Goal: Task Accomplishment & Management: Use online tool/utility

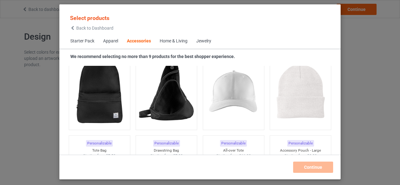
scroll to position [1828, 0]
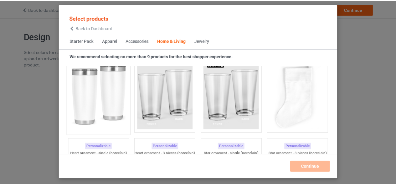
scroll to position [4705, 0]
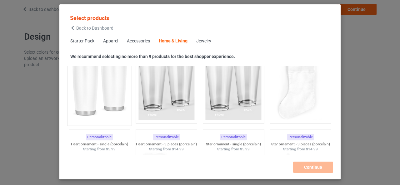
click at [91, 101] on img at bounding box center [99, 85] width 59 height 73
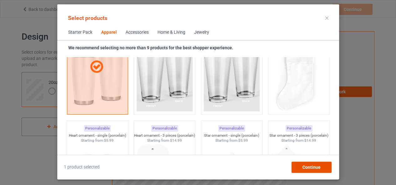
click at [308, 165] on span "Continue" at bounding box center [311, 167] width 18 height 5
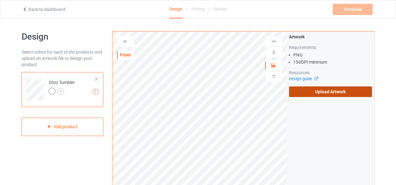
click at [325, 91] on label "Upload Artwork" at bounding box center [330, 92] width 83 height 11
click at [0, 0] on input "Upload Artwork" at bounding box center [0, 0] width 0 height 0
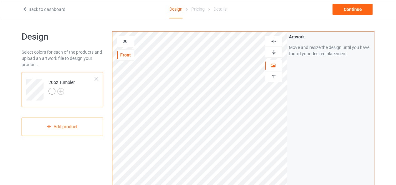
click at [276, 52] on div at bounding box center [273, 52] width 17 height 6
click at [273, 40] on img at bounding box center [273, 41] width 6 height 6
click at [123, 41] on icon at bounding box center [124, 40] width 5 height 4
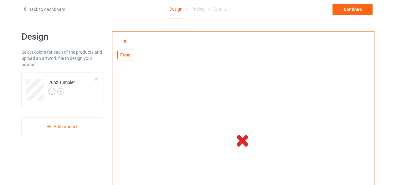
click at [125, 42] on icon at bounding box center [124, 40] width 5 height 4
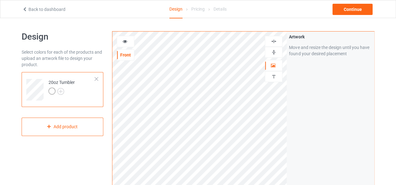
click at [271, 52] on img at bounding box center [273, 52] width 6 height 6
click at [271, 40] on img at bounding box center [273, 41] width 6 height 6
click at [126, 42] on icon at bounding box center [124, 40] width 5 height 4
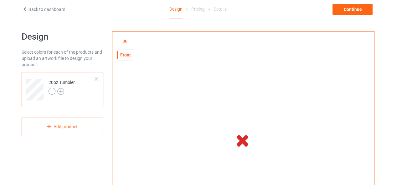
click at [61, 91] on img at bounding box center [60, 91] width 7 height 7
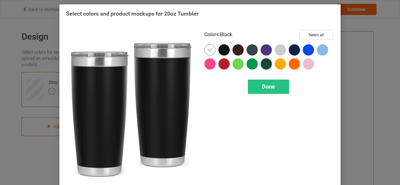
click at [355, 64] on div "Select colors and product mockups for 20oz Tumbler Colors : Black Select all Do…" at bounding box center [200, 92] width 400 height 185
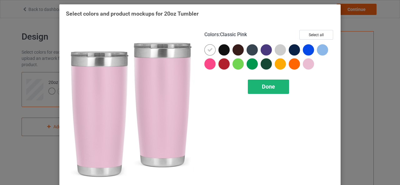
click at [273, 88] on div "Done" at bounding box center [268, 87] width 41 height 14
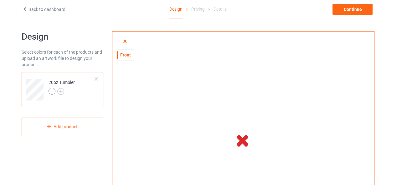
click at [124, 41] on icon at bounding box center [124, 40] width 5 height 4
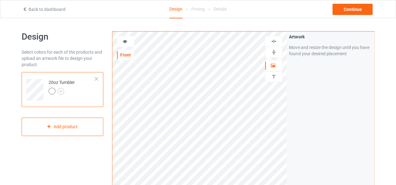
click at [275, 51] on img at bounding box center [273, 52] width 6 height 6
click at [272, 42] on img at bounding box center [273, 41] width 6 height 6
click at [275, 50] on img at bounding box center [273, 52] width 6 height 6
click at [274, 40] on img at bounding box center [273, 41] width 6 height 6
click at [126, 41] on icon at bounding box center [124, 40] width 5 height 4
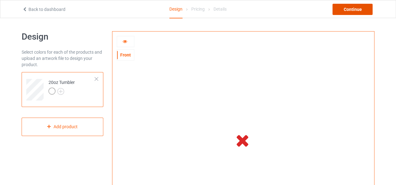
click at [361, 5] on div "Continue" at bounding box center [352, 9] width 40 height 11
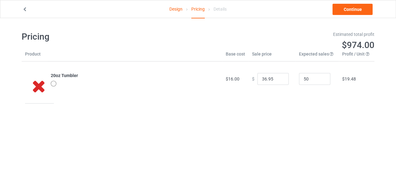
click at [196, 10] on div "Pricing" at bounding box center [197, 9] width 13 height 18
click at [171, 10] on link "Design" at bounding box center [175, 9] width 13 height 18
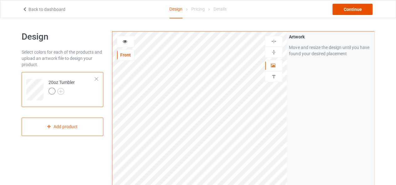
click at [362, 10] on div "Continue" at bounding box center [352, 9] width 40 height 11
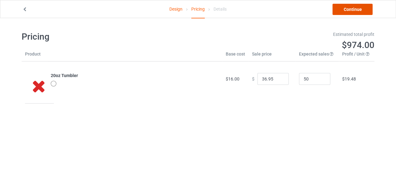
click at [351, 11] on link "Continue" at bounding box center [352, 9] width 40 height 11
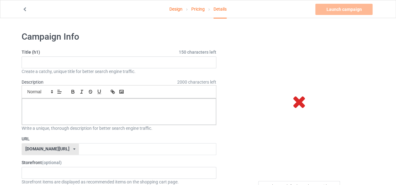
click at [201, 12] on link "Pricing" at bounding box center [197, 9] width 13 height 18
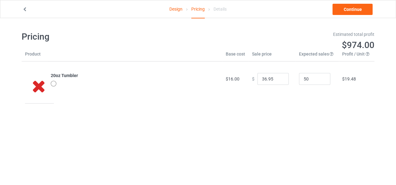
click at [181, 9] on link "Design" at bounding box center [175, 9] width 13 height 18
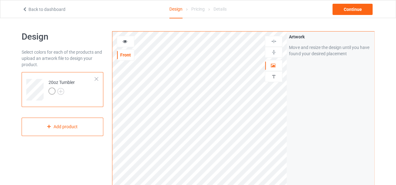
click at [126, 43] on icon at bounding box center [124, 40] width 5 height 4
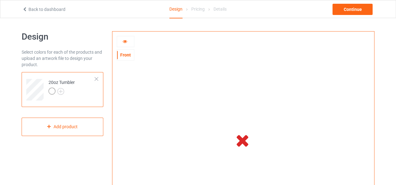
click at [126, 43] on icon at bounding box center [124, 40] width 5 height 4
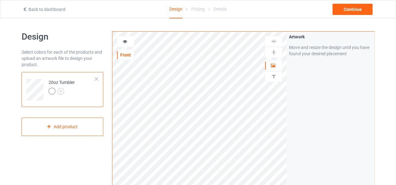
click at [126, 43] on icon at bounding box center [124, 40] width 5 height 4
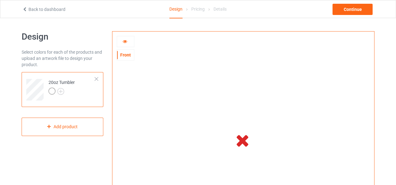
click at [127, 42] on icon at bounding box center [124, 40] width 5 height 4
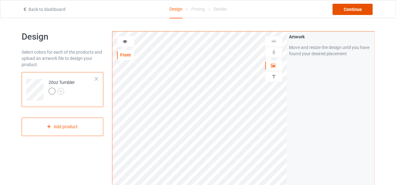
click at [358, 13] on div "Continue" at bounding box center [352, 9] width 40 height 11
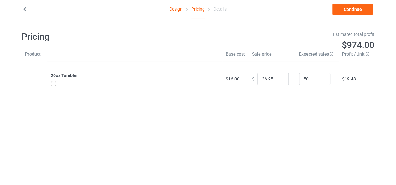
click at [174, 8] on link "Design" at bounding box center [175, 9] width 13 height 18
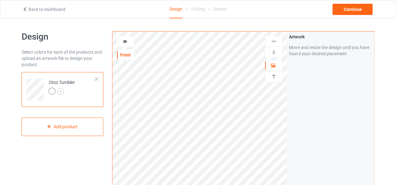
click at [125, 41] on icon at bounding box center [124, 40] width 5 height 4
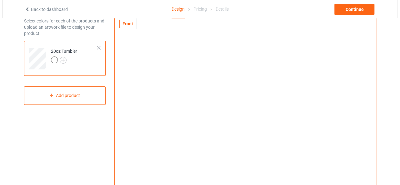
scroll to position [125, 0]
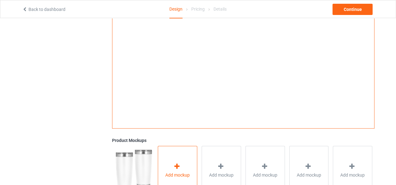
click at [175, 178] on span "Add mockup" at bounding box center [177, 175] width 24 height 6
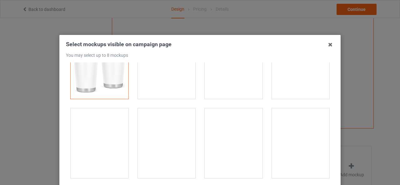
scroll to position [31, 0]
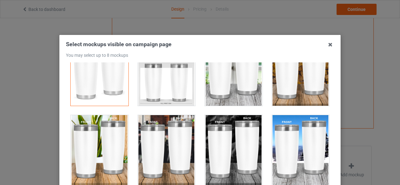
click at [161, 132] on div at bounding box center [167, 150] width 58 height 70
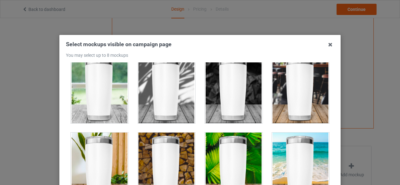
scroll to position [1157, 0]
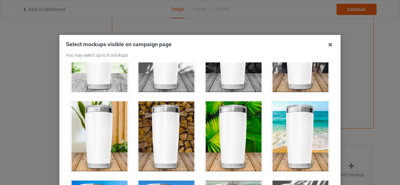
click at [103, 108] on div at bounding box center [100, 137] width 58 height 70
click at [243, 116] on div at bounding box center [234, 137] width 58 height 70
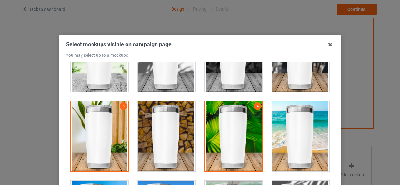
click at [243, 116] on div at bounding box center [234, 137] width 58 height 70
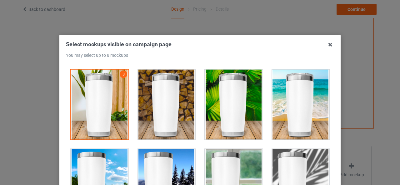
scroll to position [1251, 0]
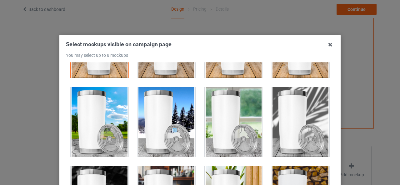
click at [90, 99] on div at bounding box center [100, 122] width 58 height 70
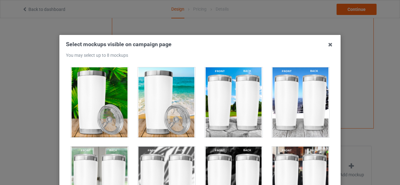
scroll to position [1438, 0]
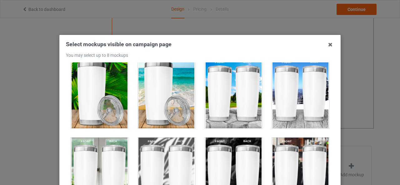
click at [308, 89] on div at bounding box center [301, 93] width 58 height 70
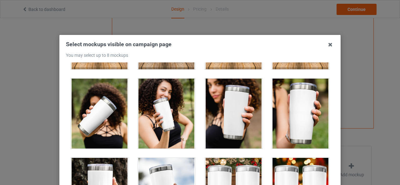
scroll to position [1657, 0]
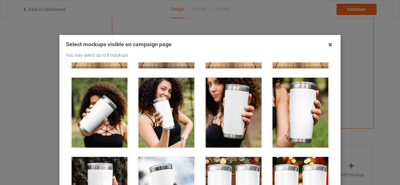
click at [166, 103] on div at bounding box center [167, 113] width 58 height 70
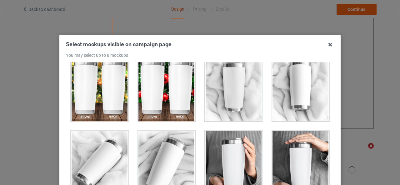
scroll to position [1880, 0]
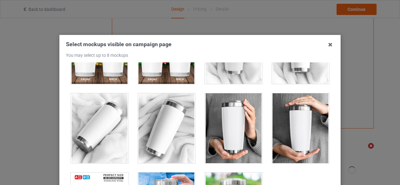
click at [161, 109] on div at bounding box center [167, 128] width 58 height 70
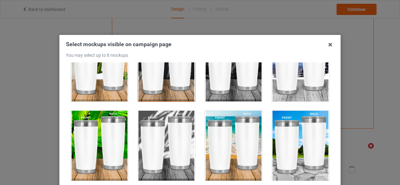
scroll to position [160, 0]
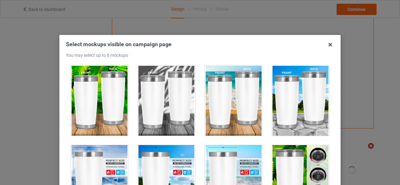
click at [300, 104] on div at bounding box center [301, 101] width 58 height 70
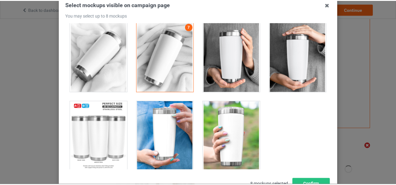
scroll to position [89, 0]
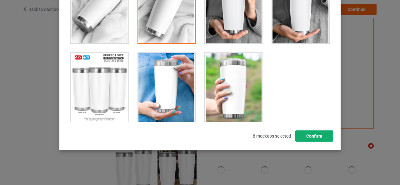
click at [317, 138] on button "Confirm" at bounding box center [315, 136] width 38 height 11
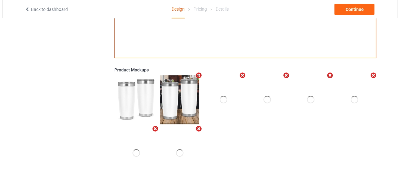
scroll to position [203, 0]
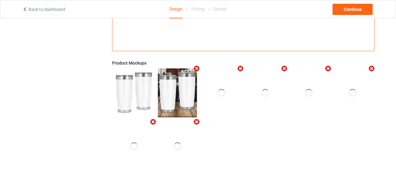
click at [235, 78] on div at bounding box center [220, 92] width 39 height 49
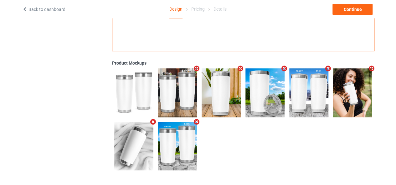
click at [326, 68] on icon "Remove mockup" at bounding box center [328, 68] width 8 height 7
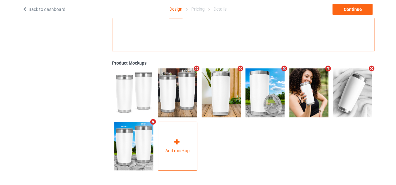
click at [177, 142] on icon at bounding box center [177, 142] width 8 height 7
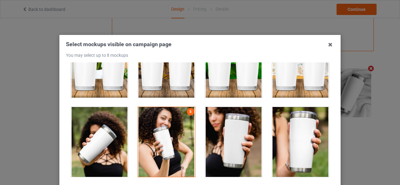
scroll to position [1657, 0]
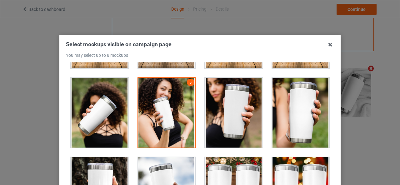
click at [303, 112] on div at bounding box center [301, 113] width 58 height 70
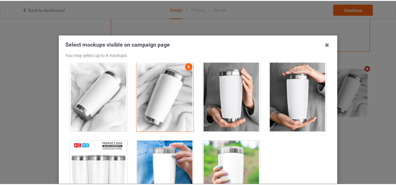
scroll to position [89, 0]
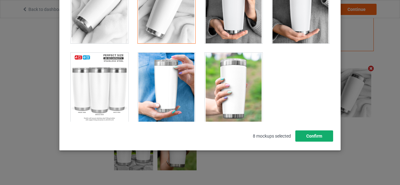
click at [310, 139] on button "Confirm" at bounding box center [315, 136] width 38 height 11
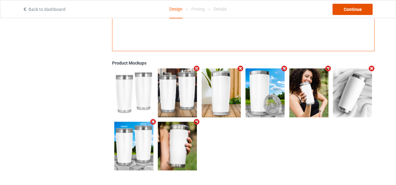
click at [360, 10] on div "Continue" at bounding box center [352, 9] width 40 height 11
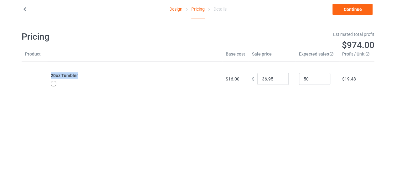
drag, startPoint x: 49, startPoint y: 75, endPoint x: 72, endPoint y: 75, distance: 23.1
click at [82, 75] on td "20oz Tumbler" at bounding box center [134, 79] width 175 height 35
copy b "20oz Tumbler"
click at [355, 8] on link "Continue" at bounding box center [352, 9] width 40 height 11
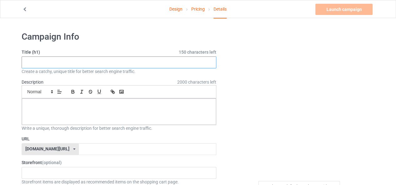
click at [41, 65] on input "text" at bounding box center [119, 63] width 195 height 12
click at [79, 63] on input "text" at bounding box center [119, 63] width 195 height 12
paste input "20oz Tumbler"
type input "Amazing 20oz Tumbler For Cat Lovers Gift."
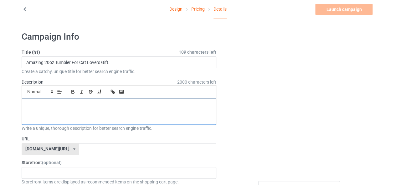
click at [79, 107] on p at bounding box center [119, 106] width 184 height 6
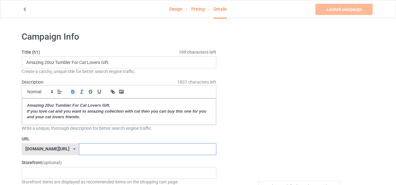
click at [79, 146] on input "text" at bounding box center [147, 150] width 137 height 12
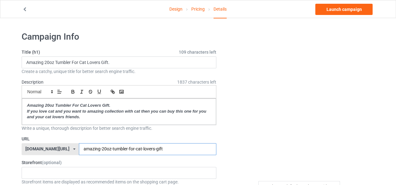
scroll to position [63, 0]
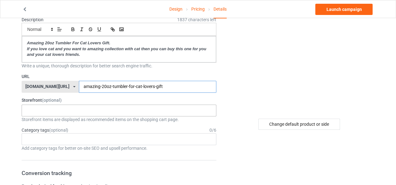
type input "amazing-20oz-tumbler-for-cat-lovers-gift"
click at [44, 111] on div "No result found" at bounding box center [119, 111] width 195 height 12
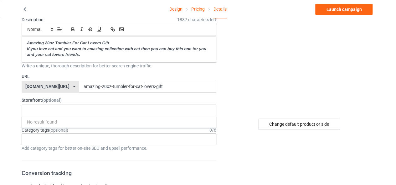
click at [24, 139] on div "Age > [DEMOGRAPHIC_DATA] > 1 Age > [DEMOGRAPHIC_DATA] Months > 1 Month Age > [D…" at bounding box center [119, 140] width 195 height 12
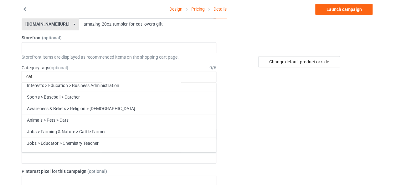
scroll to position [94, 0]
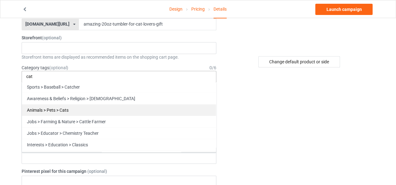
type input "cat"
click at [71, 111] on div "Animals > Pets > Cats" at bounding box center [119, 110] width 194 height 12
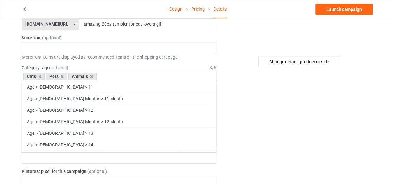
scroll to position [5815, 0]
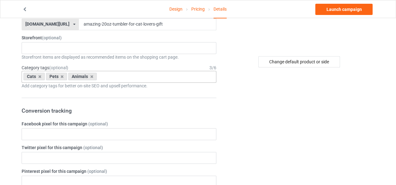
click at [109, 78] on div "Cats Pets Animals Age > [DEMOGRAPHIC_DATA] > 1 Age > [DEMOGRAPHIC_DATA] Months …" at bounding box center [119, 77] width 195 height 12
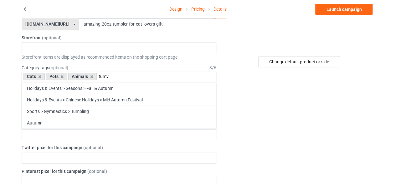
scroll to position [0, 0]
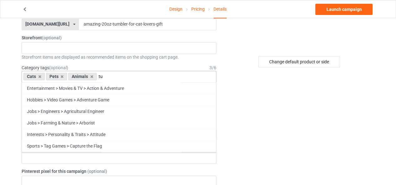
type input "t"
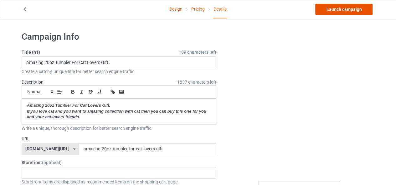
click at [349, 8] on link "Launch campaign" at bounding box center [343, 9] width 57 height 11
